Goal: Task Accomplishment & Management: Manage account settings

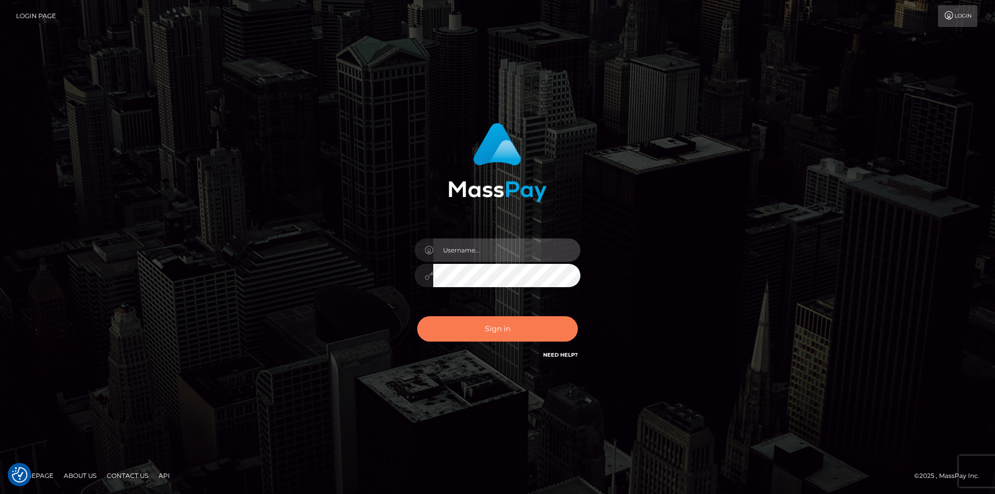
type input "[EMAIL_ADDRESS][DOMAIN_NAME]"
click at [536, 322] on button "Sign in" at bounding box center [497, 328] width 161 height 25
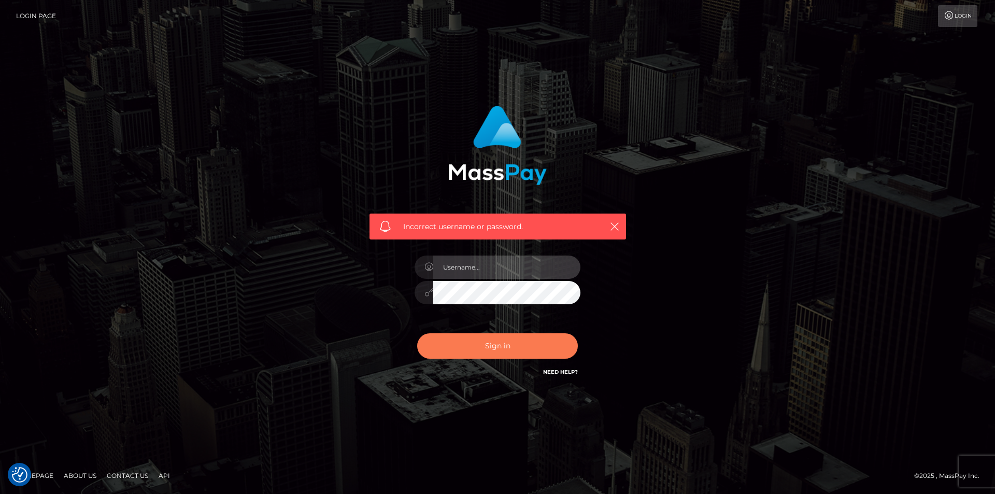
type input "[EMAIL_ADDRESS][DOMAIN_NAME]"
click at [518, 351] on button "Sign in" at bounding box center [497, 345] width 161 height 25
